Goal: Find contact information: Obtain details needed to contact an individual or organization

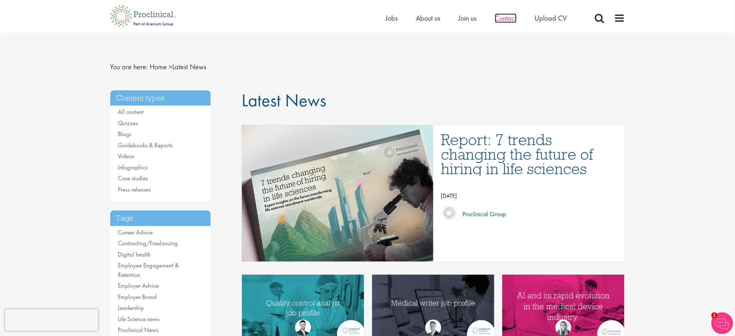
click at [512, 17] on span "Contact" at bounding box center [506, 17] width 22 height 9
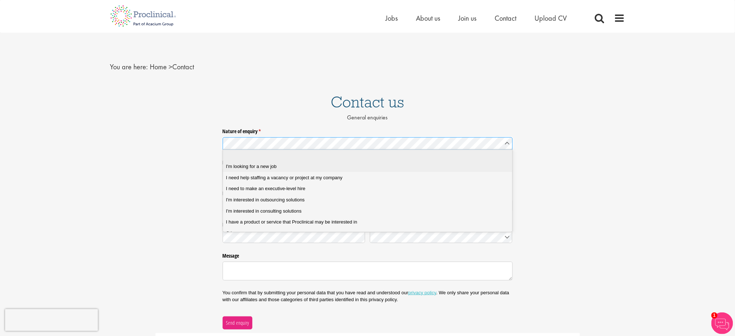
click at [298, 161] on job "I'm looking for a new job" at bounding box center [371, 166] width 297 height 11
click at [286, 167] on div "I'm looking for a new job" at bounding box center [371, 166] width 290 height 7
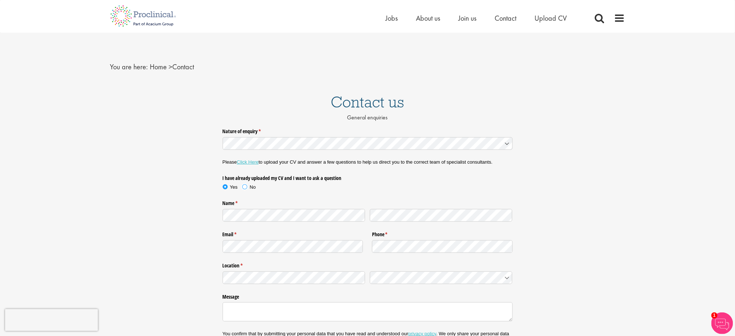
click at [245, 188] on span at bounding box center [244, 186] width 7 height 7
click at [229, 185] on label "Yes" at bounding box center [233, 187] width 20 height 7
